Goal: Transaction & Acquisition: Download file/media

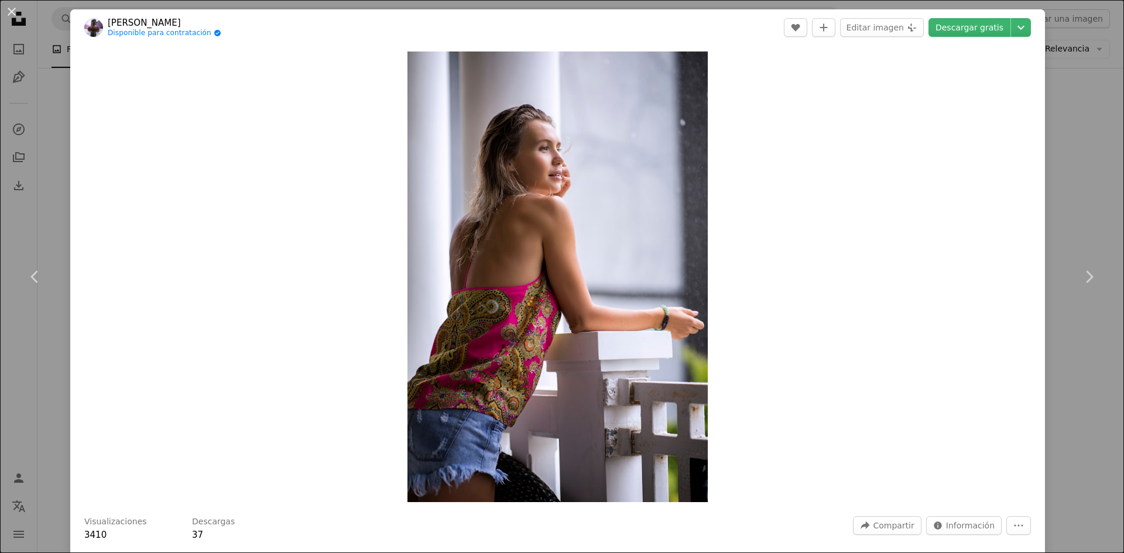
scroll to position [9905, 0]
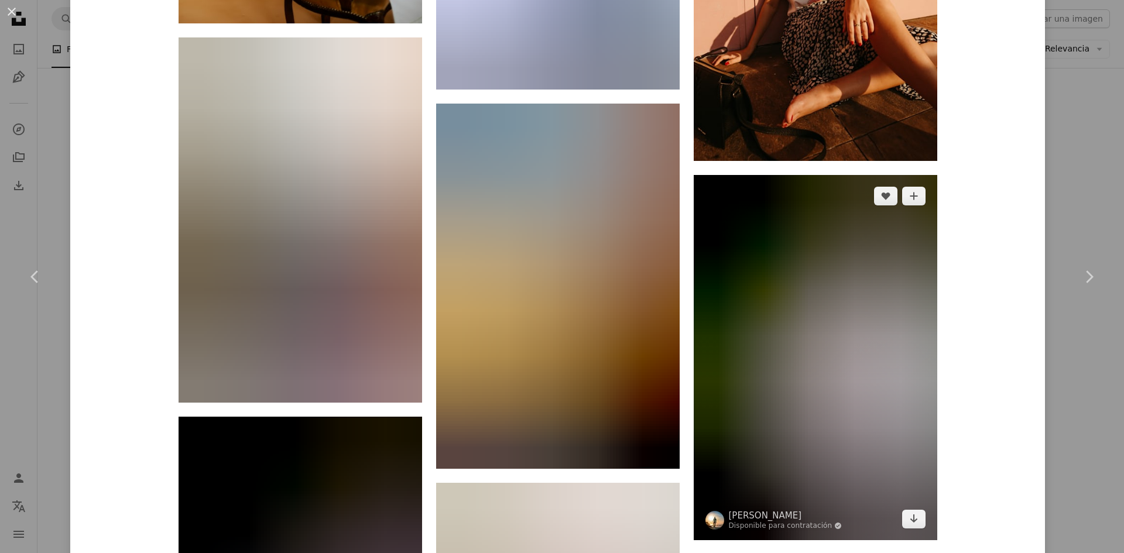
scroll to position [17145, 0]
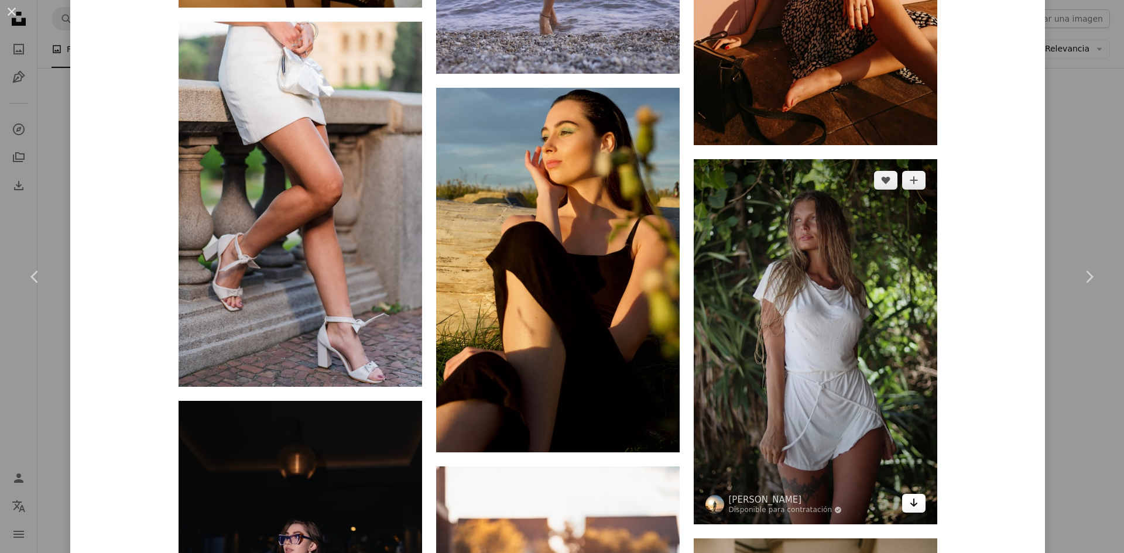
click at [915, 507] on link "Arrow pointing down" at bounding box center [913, 503] width 23 height 19
